Goal: Transaction & Acquisition: Purchase product/service

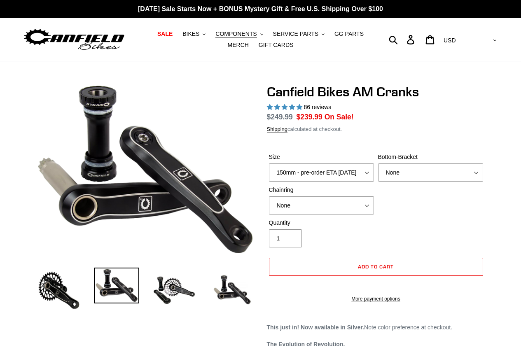
select select "highest-rating"
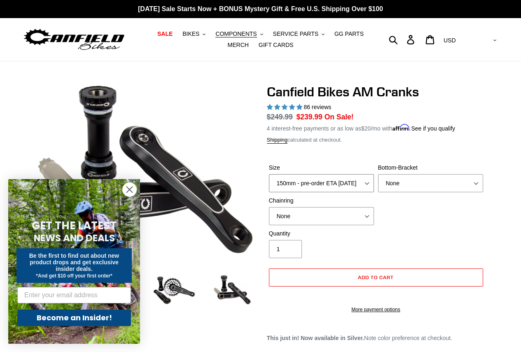
click at [294, 185] on select "150mm - pre-order ETA [DATE] 155mm - pre-order ETA [DATE] 160mm - pre-order ETA…" at bounding box center [321, 183] width 105 height 18
select select "160mm - pre-order ETA [DATE]"
click at [269, 174] on select "150mm - pre-order ETA [DATE] 155mm - pre-order ETA [DATE] 160mm - pre-order ETA…" at bounding box center [321, 183] width 105 height 18
click at [294, 217] on select "None 30t Round (Boost 148) 30t Oval (Boost 148) 32t Round (Boost 148) 32t Oval …" at bounding box center [321, 216] width 105 height 18
select select "34t Round (Boost 148)"
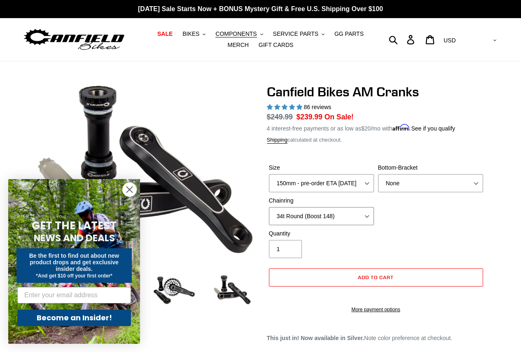
click at [269, 207] on select "None 30t Round (Boost 148) 30t Oval (Boost 148) 32t Round (Boost 148) 32t Oval …" at bounding box center [321, 216] width 105 height 18
click at [128, 191] on circle "Close dialog" at bounding box center [130, 190] width 14 height 14
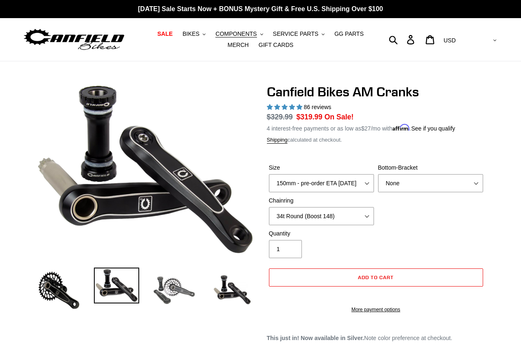
click at [173, 289] on img at bounding box center [174, 290] width 45 height 45
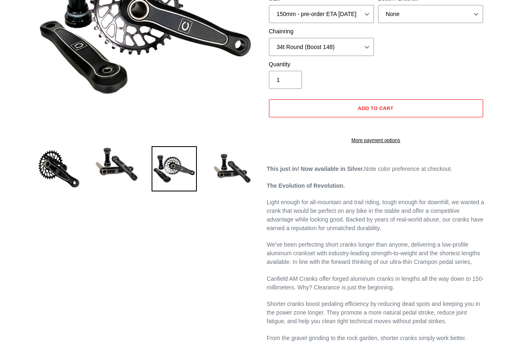
scroll to position [206, 0]
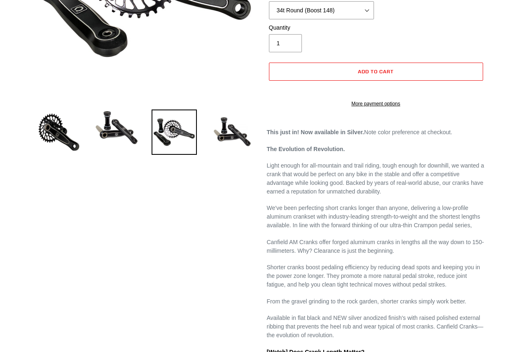
click at [123, 129] on img at bounding box center [116, 128] width 45 height 36
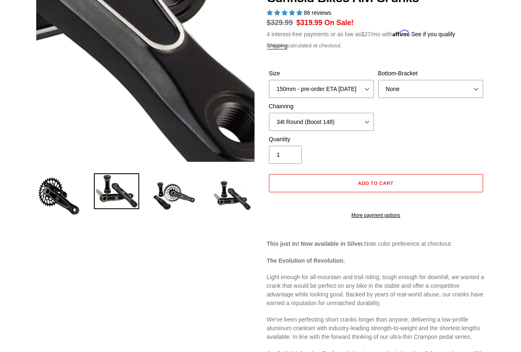
scroll to position [82, 0]
